Goal: Navigation & Orientation: Find specific page/section

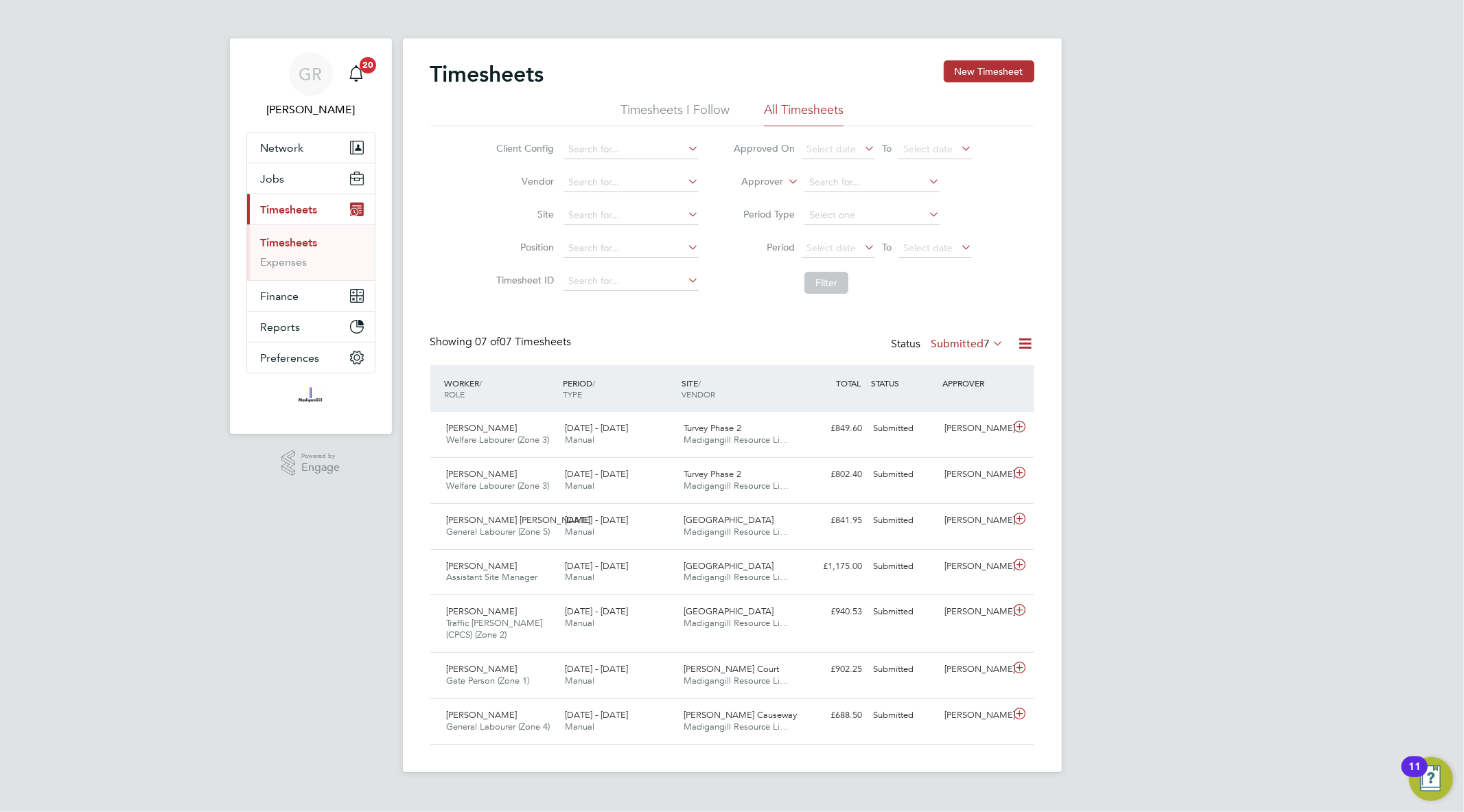
click at [1350, 187] on div "GR [PERSON_NAME] Notifications 20 Applications: Network Team Members Businesses…" at bounding box center [732, 397] width 1464 height 794
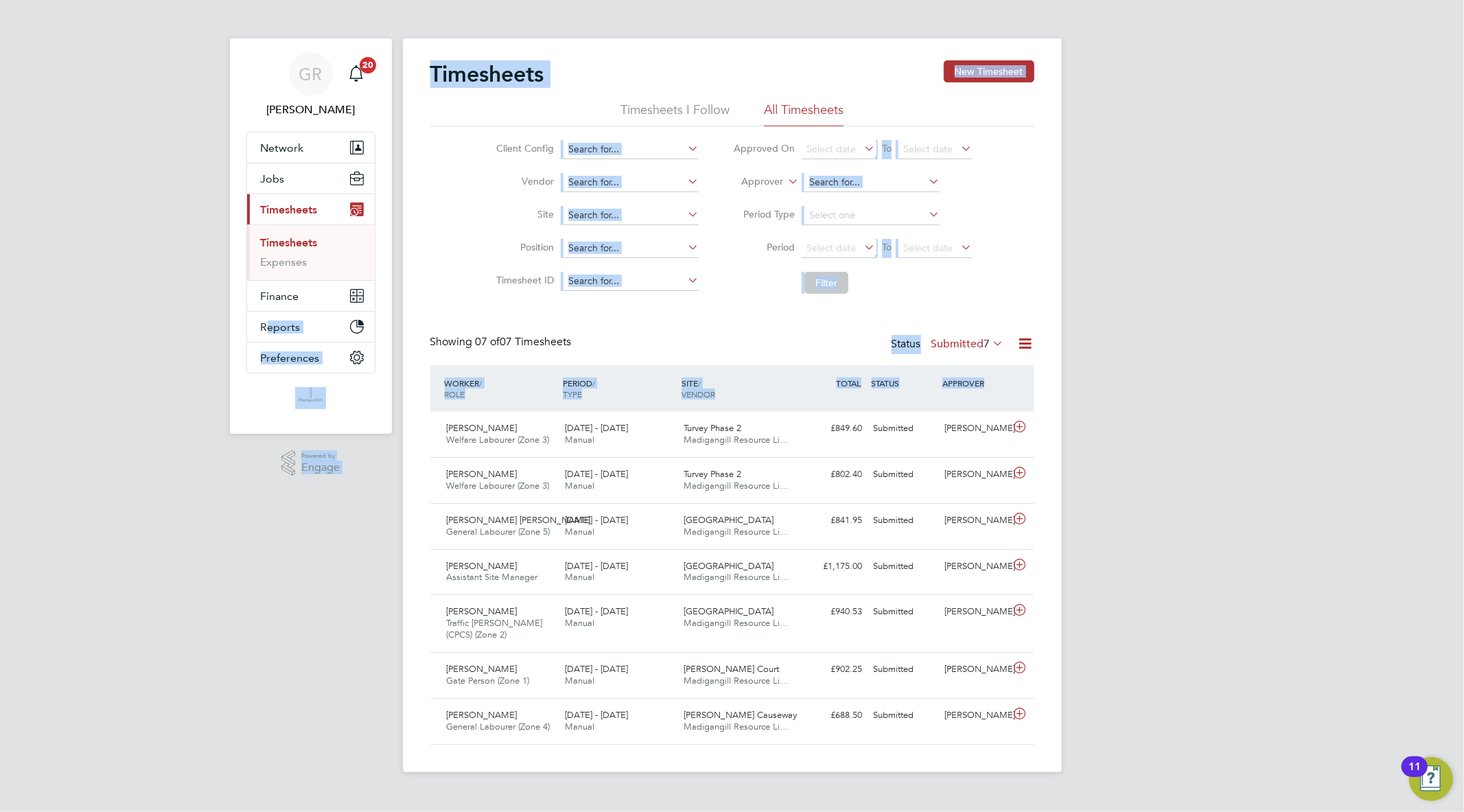
drag, startPoint x: 1069, startPoint y: 690, endPoint x: 170, endPoint y: 45, distance: 1106.4
click at [170, 45] on div "GR [PERSON_NAME] Notifications 20 Applications: Network Team Members Businesses…" at bounding box center [732, 397] width 1464 height 794
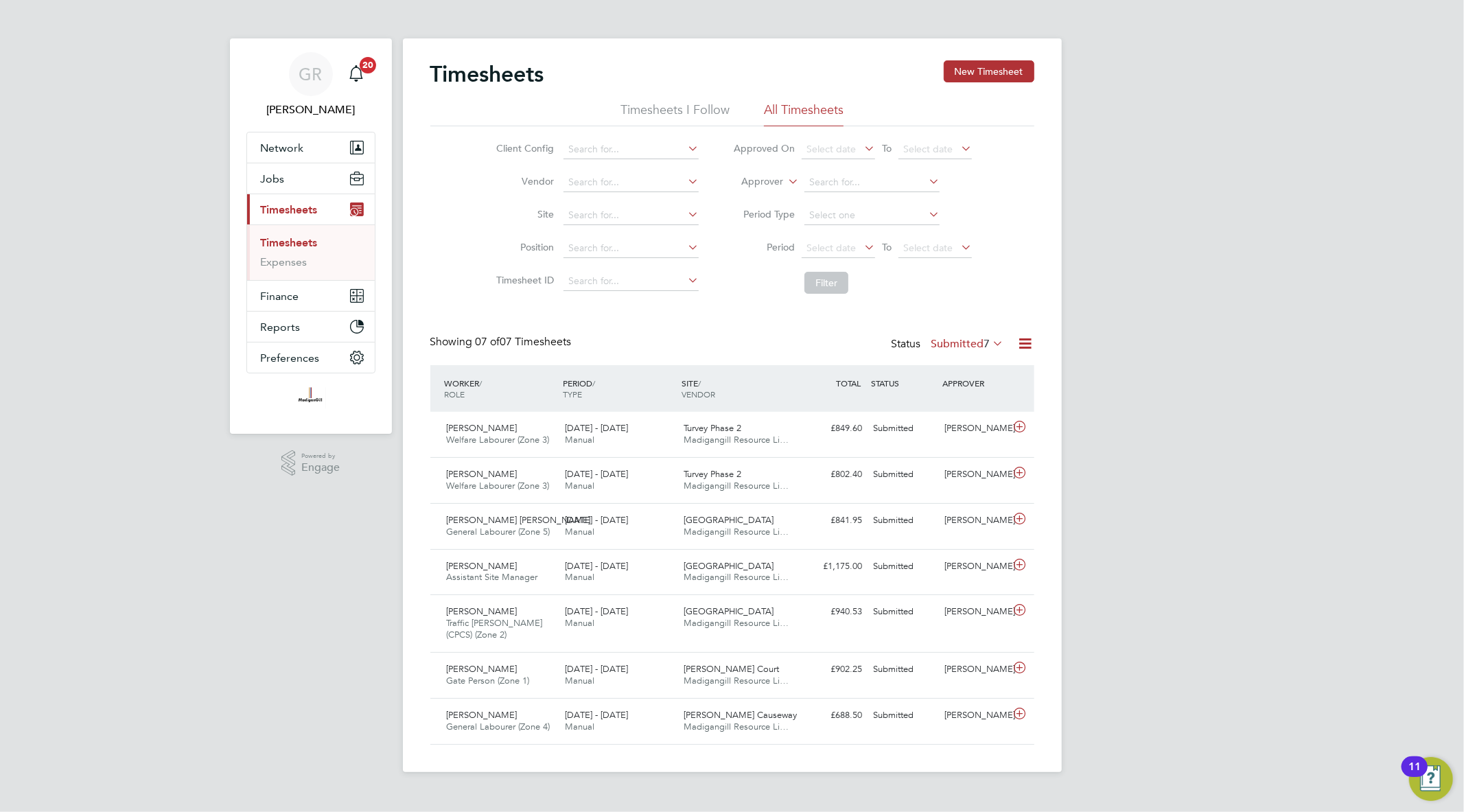
drag, startPoint x: 174, startPoint y: 36, endPoint x: 1241, endPoint y: 391, distance: 1124.5
click at [1241, 391] on div "GR [PERSON_NAME] Notifications 20 Applications: Network Team Members Businesses…" at bounding box center [732, 397] width 1464 height 794
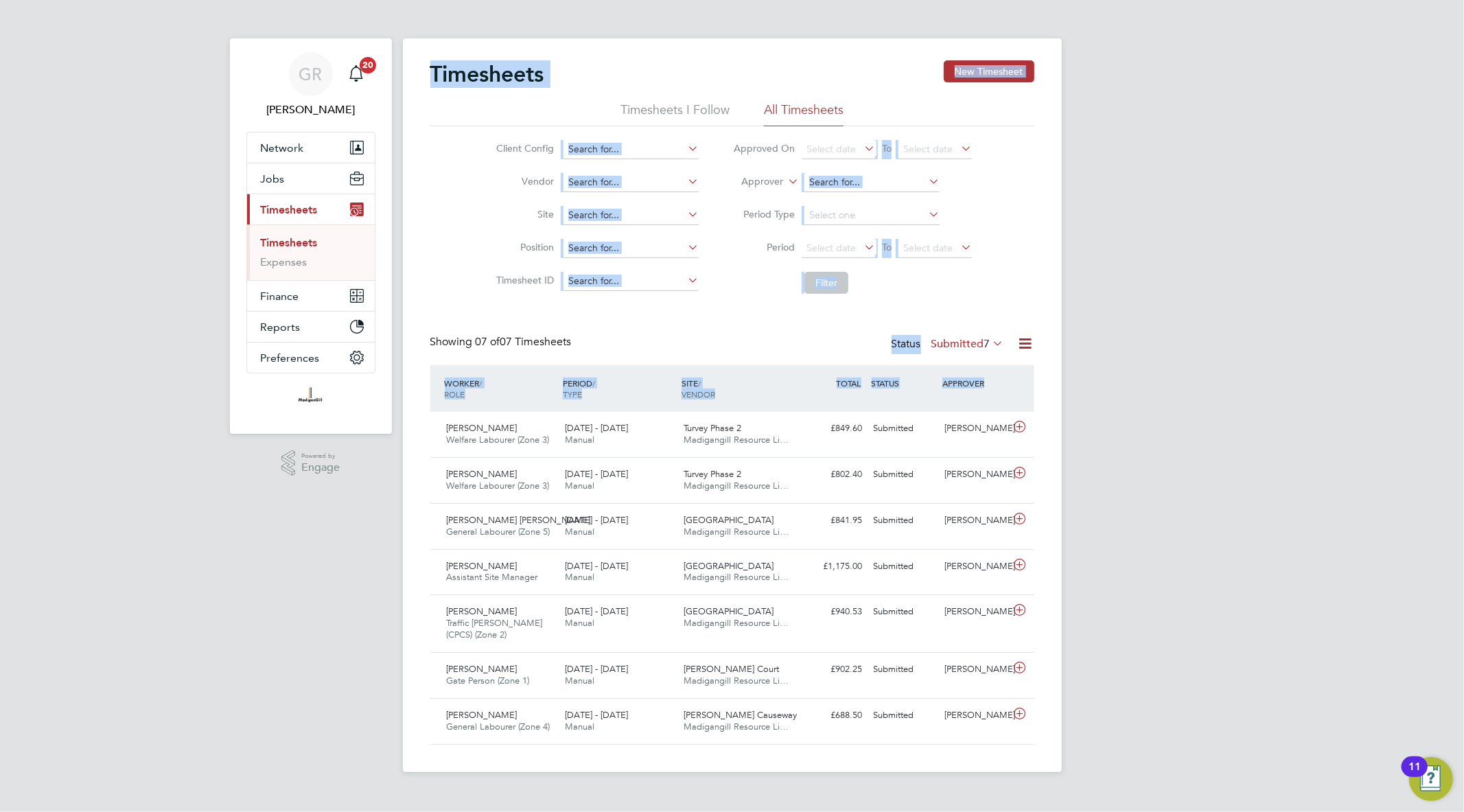
drag, startPoint x: 224, startPoint y: 17, endPoint x: 1051, endPoint y: 682, distance: 1061.2
click at [1051, 682] on div "GR [PERSON_NAME] Notifications 20 Applications: Network Team Members Businesses…" at bounding box center [732, 397] width 1464 height 794
click at [1093, 686] on div "GR [PERSON_NAME] Notifications 20 Applications: Network Team Members Businesses…" at bounding box center [732, 397] width 1464 height 794
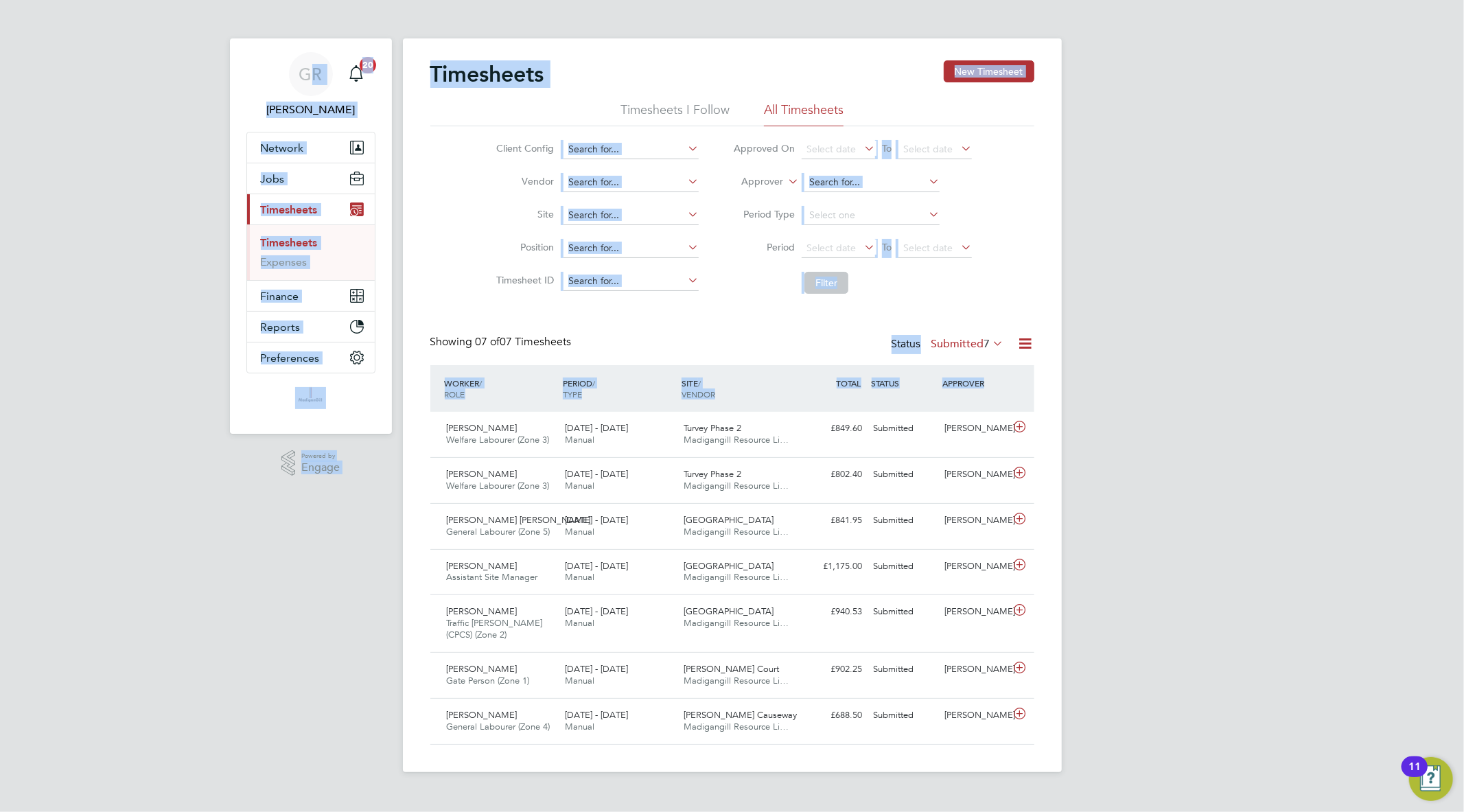
drag, startPoint x: 1184, startPoint y: 654, endPoint x: 259, endPoint y: 50, distance: 1104.7
click at [259, 50] on div "GR [PERSON_NAME] Notifications 20 Applications: Network Team Members Businesses…" at bounding box center [732, 397] width 1464 height 794
click at [219, 29] on div "GR [PERSON_NAME] Notifications 20 Applications: Network Team Members Businesses…" at bounding box center [732, 397] width 1464 height 794
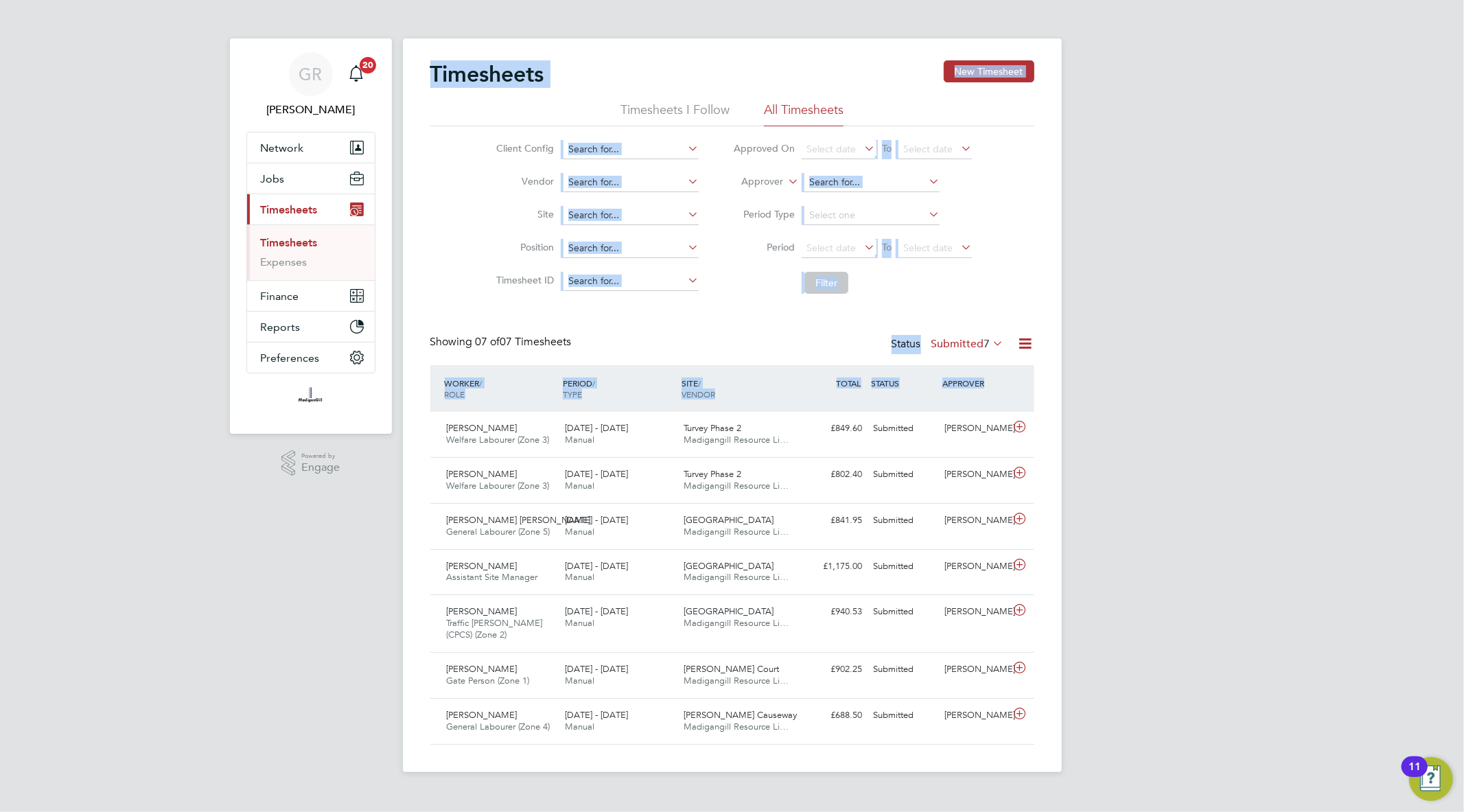
drag, startPoint x: 211, startPoint y: 26, endPoint x: 1137, endPoint y: 723, distance: 1159.0
click at [1137, 723] on div "GR [PERSON_NAME] Notifications 20 Applications: Network Team Members Businesses…" at bounding box center [732, 397] width 1464 height 794
